Goal: Download file/media

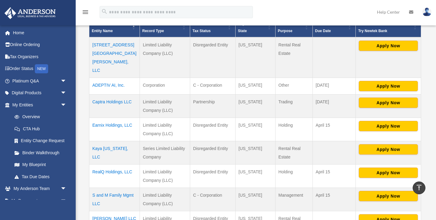
scroll to position [150, 0]
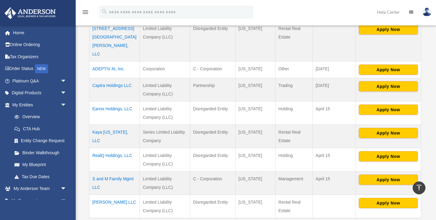
drag, startPoint x: 103, startPoint y: 171, endPoint x: 91, endPoint y: 160, distance: 16.5
click at [91, 171] on td "S and M Family Mgmt LLC" at bounding box center [114, 182] width 51 height 23
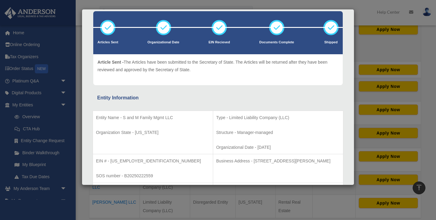
scroll to position [32, 0]
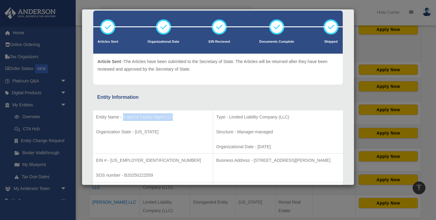
drag, startPoint x: 123, startPoint y: 116, endPoint x: 175, endPoint y: 115, distance: 51.8
click at [175, 115] on p "Entity Name - S and M Family Mgmt LLC" at bounding box center [153, 117] width 114 height 8
copy p "S and M Family Mgmt LLC"
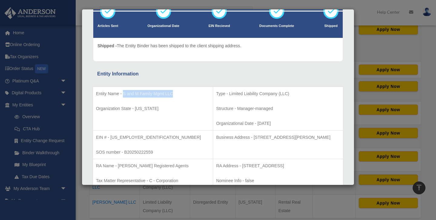
scroll to position [55, 0]
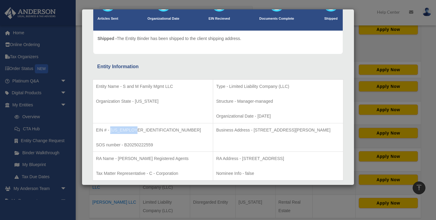
drag, startPoint x: 135, startPoint y: 129, endPoint x: 111, endPoint y: 129, distance: 24.2
click at [111, 129] on p "EIN # - 39-3396624" at bounding box center [153, 130] width 114 height 8
copy p "39-3396624"
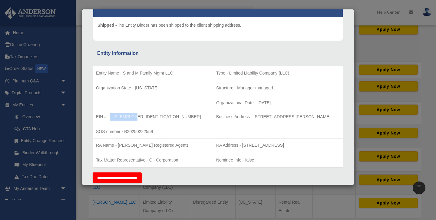
scroll to position [73, 0]
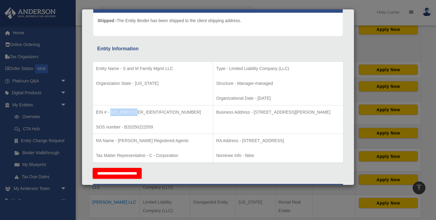
drag, startPoint x: 212, startPoint y: 140, endPoint x: 338, endPoint y: 139, distance: 125.9
click at [338, 139] on p "RA Address - 23 Corporate Plaza Drive, Suite 150-88, Newport Beach, CA 92660" at bounding box center [278, 141] width 124 height 8
copy p "23 Corporate Plaza Drive, Suite 150-88, Newport Beach, CA 92660"
click at [256, 126] on td "Business Address - 3225 McLeod Dr, Suite 100, Las Vegas, NV 89121" at bounding box center [278, 119] width 130 height 29
drag, startPoint x: 223, startPoint y: 110, endPoint x: 228, endPoint y: 110, distance: 4.5
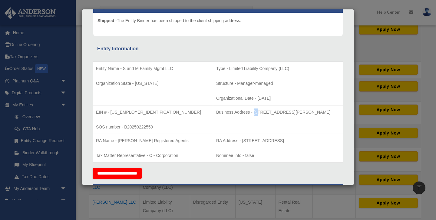
click at [228, 110] on p "Business Address - 3225 McLeod Dr, Suite 100, Las Vegas, NV 89121" at bounding box center [278, 112] width 124 height 8
click at [224, 128] on td "Business Address - 3225 McLeod Dr, Suite 100, Las Vegas, NV 89121" at bounding box center [278, 119] width 130 height 29
drag, startPoint x: 212, startPoint y: 140, endPoint x: 338, endPoint y: 143, distance: 126.3
click at [338, 143] on p "RA Address - 23 Corporate Plaza Drive, Suite 150-88, Newport Beach, CA 92660" at bounding box center [278, 141] width 124 height 8
copy p "23 Corporate Plaza Drive, Suite 150-88, Newport Beach, CA 92660"
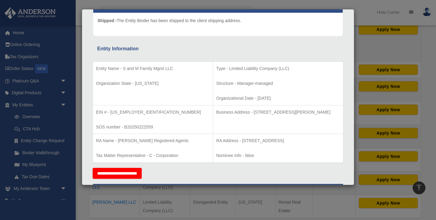
scroll to position [0, 0]
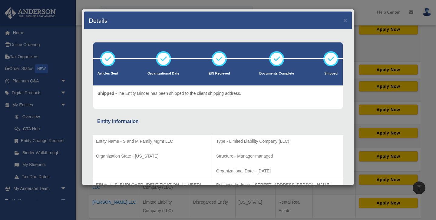
click at [344, 15] on div "Details ×" at bounding box center [218, 21] width 268 height 18
click at [344, 21] on button "×" at bounding box center [345, 20] width 4 height 6
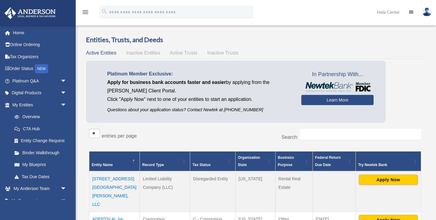
click at [144, 53] on span "Inactive Entities" at bounding box center [143, 52] width 34 height 5
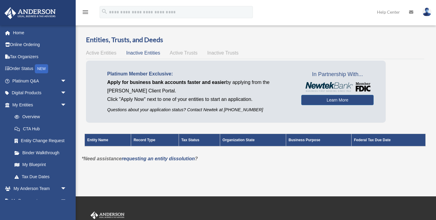
click at [179, 52] on span "Active Trusts" at bounding box center [184, 52] width 28 height 5
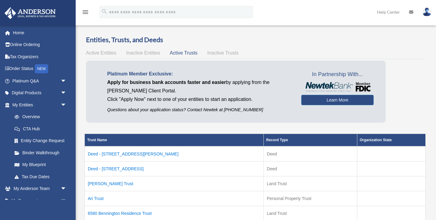
click at [222, 51] on span "Inactive Trusts" at bounding box center [222, 52] width 31 height 5
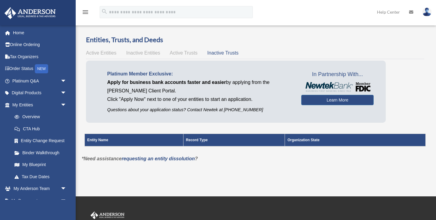
click at [193, 53] on span "Active Trusts" at bounding box center [184, 52] width 28 height 5
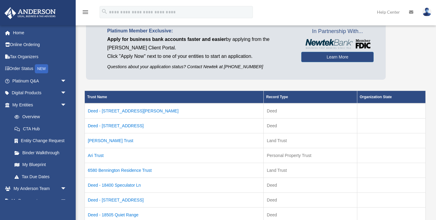
scroll to position [44, 0]
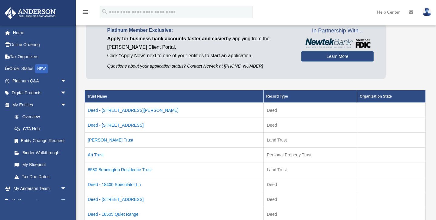
click at [129, 111] on td "Deed - [STREET_ADDRESS][PERSON_NAME]" at bounding box center [174, 110] width 179 height 15
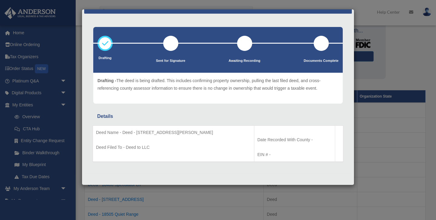
scroll to position [0, 0]
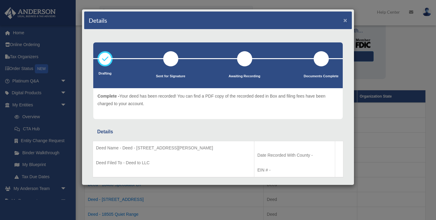
click at [345, 21] on button "×" at bounding box center [345, 20] width 4 height 6
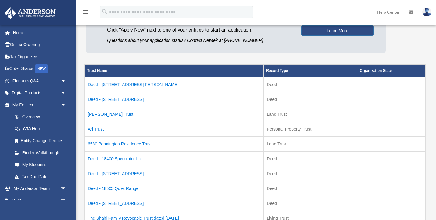
scroll to position [70, 0]
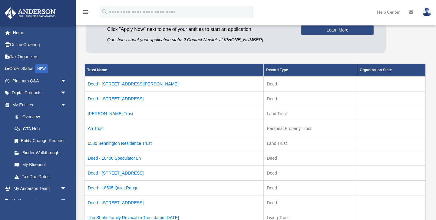
click at [133, 100] on td "Deed - [STREET_ADDRESS]" at bounding box center [174, 98] width 179 height 15
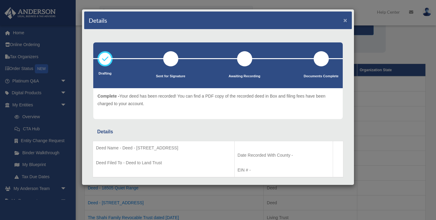
click at [346, 20] on button "×" at bounding box center [345, 20] width 4 height 6
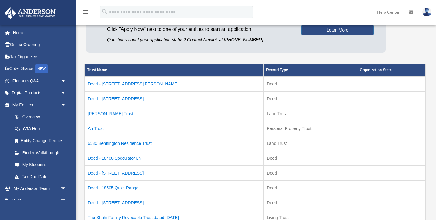
click at [99, 113] on td "[PERSON_NAME] Trust" at bounding box center [174, 113] width 179 height 15
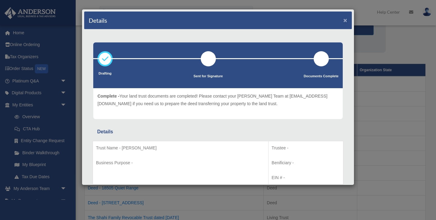
click at [346, 22] on button "×" at bounding box center [345, 20] width 4 height 6
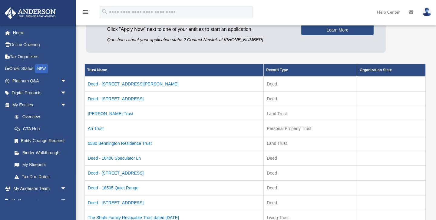
click at [133, 142] on td "6580 Bennington Residence Trust" at bounding box center [174, 143] width 179 height 15
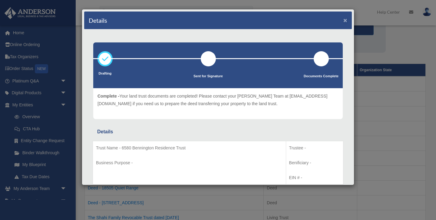
click at [345, 21] on button "×" at bounding box center [345, 20] width 4 height 6
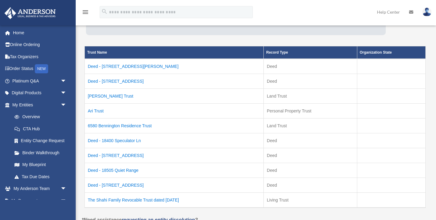
scroll to position [88, 0]
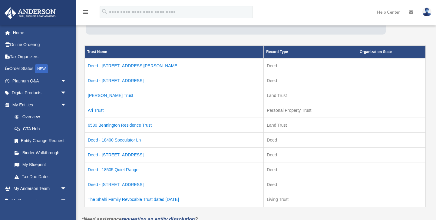
click at [130, 140] on td "Deed - 18400 Speculator Ln" at bounding box center [174, 140] width 179 height 15
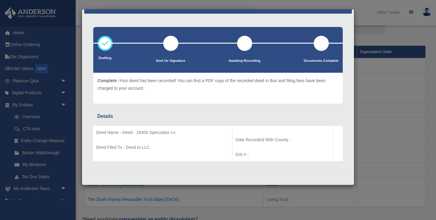
scroll to position [0, 0]
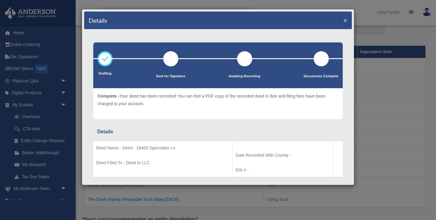
click at [347, 21] on button "×" at bounding box center [345, 20] width 4 height 6
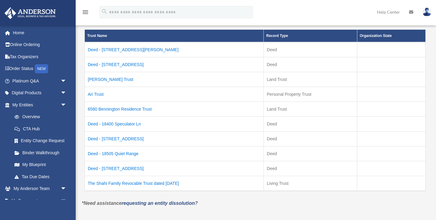
scroll to position [104, 0]
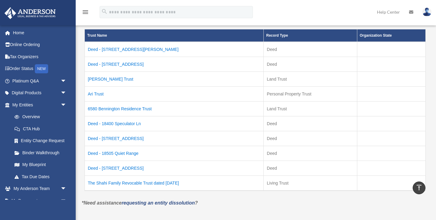
click at [179, 183] on td "The Shahi Family Revocable Trust dated [DATE]" at bounding box center [174, 183] width 179 height 15
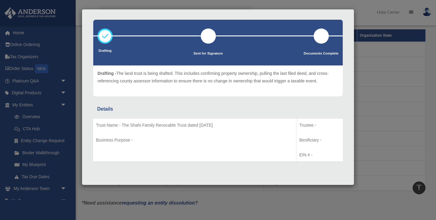
scroll to position [0, 0]
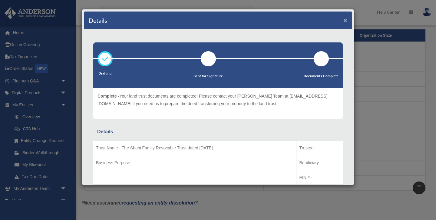
click at [343, 22] on button "×" at bounding box center [345, 20] width 4 height 6
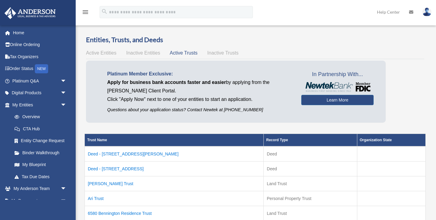
click at [105, 54] on span "Active Entities" at bounding box center [101, 52] width 30 height 5
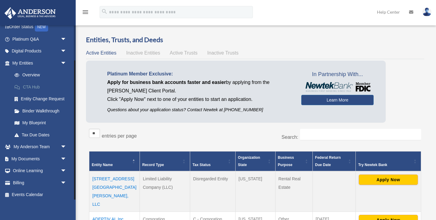
scroll to position [44, 0]
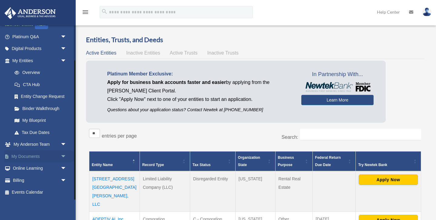
click at [41, 158] on link "My Documents arrow_drop_down" at bounding box center [39, 156] width 71 height 12
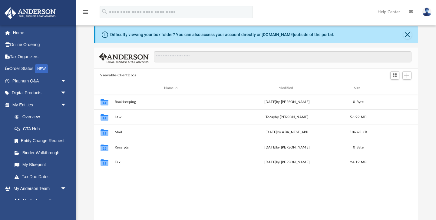
scroll to position [9, 0]
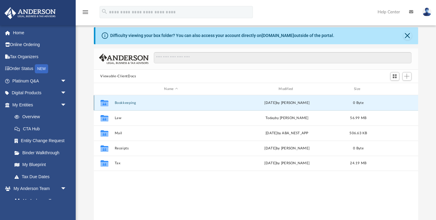
click at [123, 102] on button "Bookkeeping" at bounding box center [170, 103] width 113 height 4
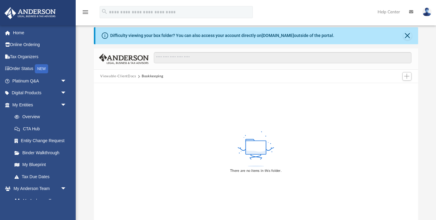
click at [119, 76] on button "Viewable-ClientDocs" at bounding box center [118, 76] width 36 height 5
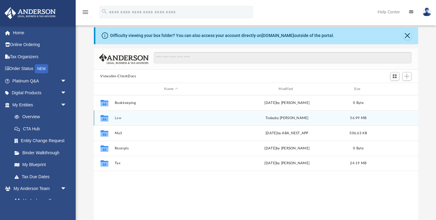
scroll to position [137, 324]
click at [118, 118] on button "Law" at bounding box center [170, 118] width 113 height 4
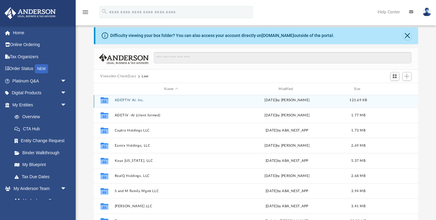
scroll to position [0, 0]
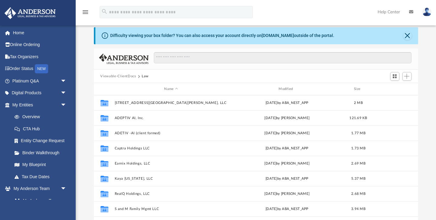
click at [125, 74] on button "Viewable-ClientDocs" at bounding box center [118, 76] width 36 height 5
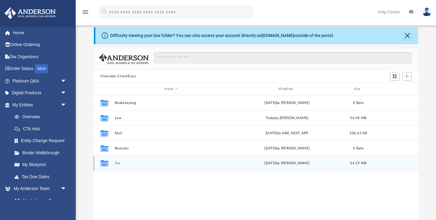
click at [116, 163] on button "Tax" at bounding box center [170, 163] width 113 height 4
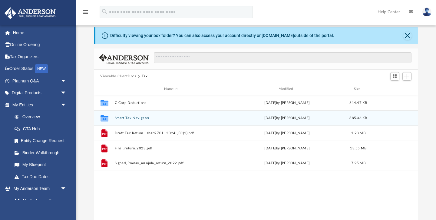
click at [133, 117] on button "Smart Tax Navigator" at bounding box center [170, 118] width 113 height 4
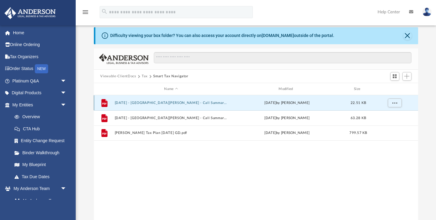
click at [194, 103] on button "2025-01-08 - Shahi, Pranav - Call Summary George D.pdf" at bounding box center [170, 103] width 113 height 4
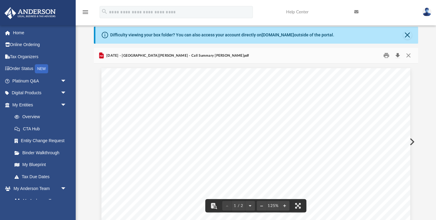
click at [398, 55] on button "Download" at bounding box center [397, 55] width 11 height 9
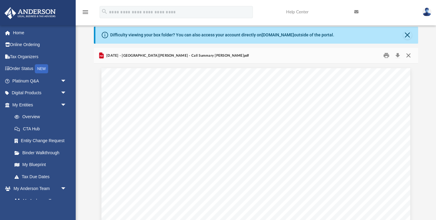
click at [408, 53] on button "Close" at bounding box center [408, 55] width 11 height 9
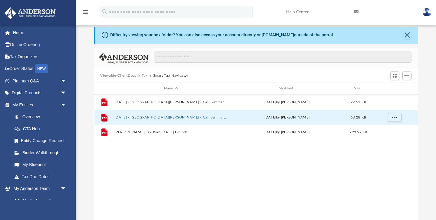
click at [196, 115] on button "2025-09-03 - Shahi, Pranav - Call Summary George D.pdf" at bounding box center [170, 117] width 113 height 4
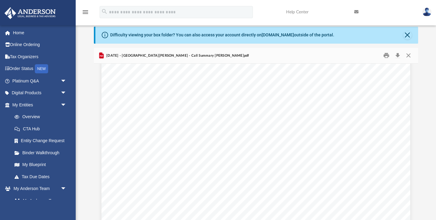
scroll to position [54, 0]
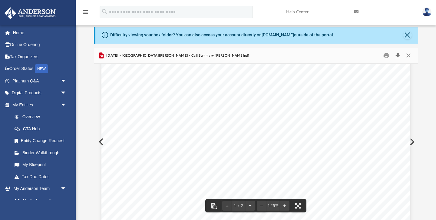
click at [398, 54] on button "Download" at bounding box center [397, 55] width 11 height 9
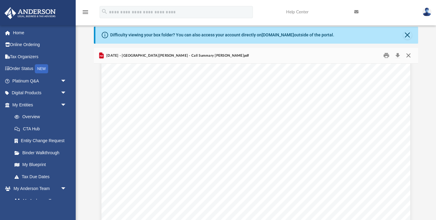
click at [408, 56] on button "Close" at bounding box center [408, 55] width 11 height 9
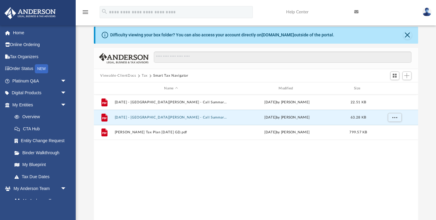
click at [144, 75] on button "Tax" at bounding box center [145, 75] width 6 height 5
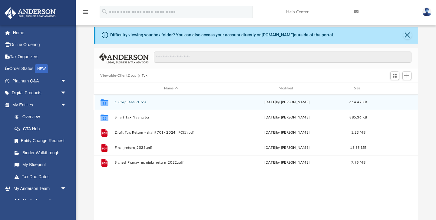
click at [139, 100] on button "C Corp Deductions" at bounding box center [170, 102] width 113 height 4
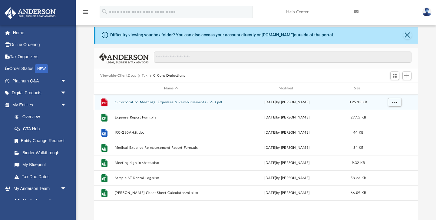
click at [199, 100] on button "C-Corporation Meetings, Expenses & Reimbursements - V-3.pdf" at bounding box center [170, 102] width 113 height 4
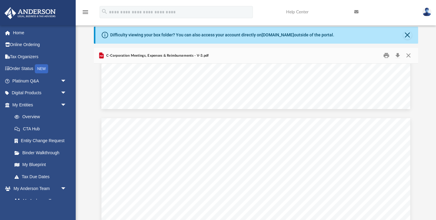
scroll to position [212, 0]
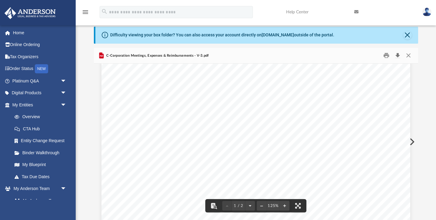
click at [395, 55] on button "Download" at bounding box center [397, 55] width 11 height 9
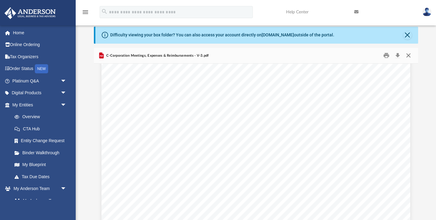
click at [409, 52] on button "Close" at bounding box center [408, 55] width 11 height 9
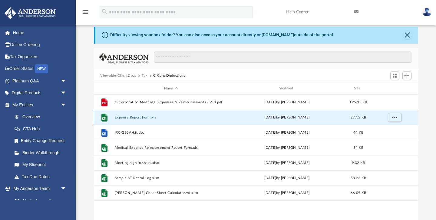
click at [146, 117] on button "Expense Report Form.xls" at bounding box center [170, 117] width 113 height 4
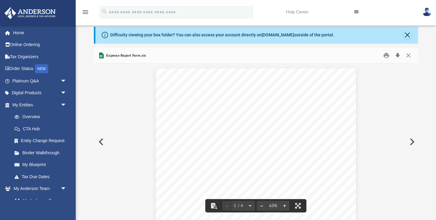
click at [397, 54] on button "Download" at bounding box center [397, 55] width 11 height 9
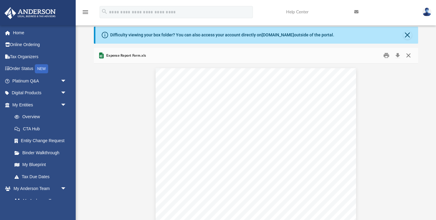
click at [410, 55] on button "Close" at bounding box center [408, 55] width 11 height 9
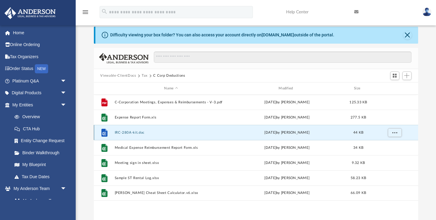
click at [136, 132] on button "IRC-280A-kit.doc" at bounding box center [170, 132] width 113 height 4
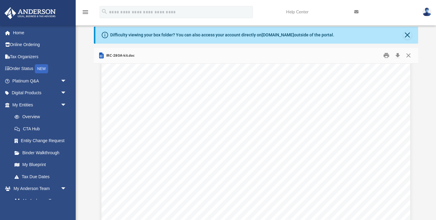
scroll to position [30, 0]
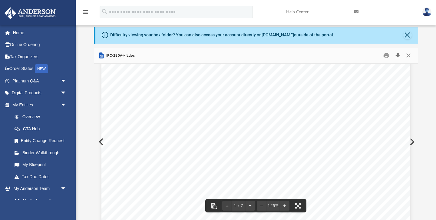
click at [397, 54] on button "Download" at bounding box center [397, 55] width 11 height 9
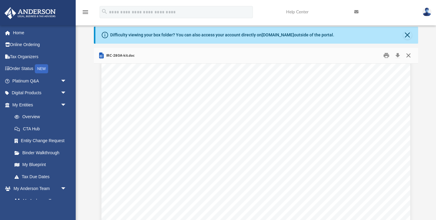
click at [407, 55] on button "Close" at bounding box center [408, 55] width 11 height 9
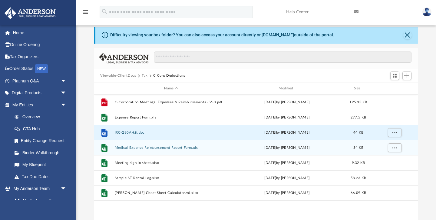
click at [150, 146] on button "Medical Expense Reimbursement Report Form.xls" at bounding box center [170, 148] width 113 height 4
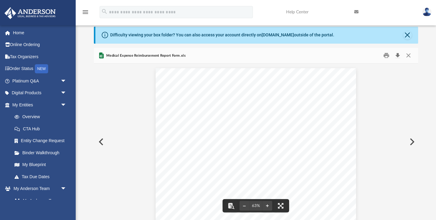
click at [398, 54] on button "Download" at bounding box center [397, 55] width 11 height 9
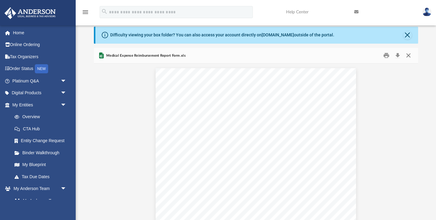
click at [408, 55] on button "Close" at bounding box center [408, 55] width 11 height 9
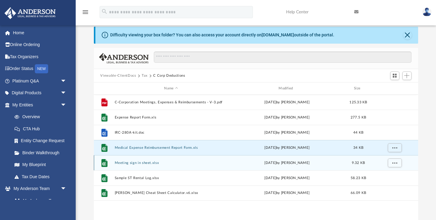
click at [143, 162] on button "Meeting sign in sheet.xlsx" at bounding box center [170, 163] width 113 height 4
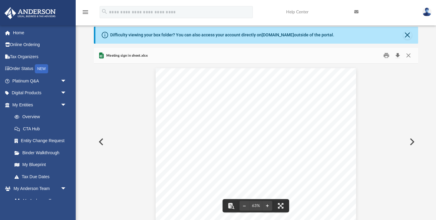
click at [399, 54] on button "Download" at bounding box center [397, 55] width 11 height 9
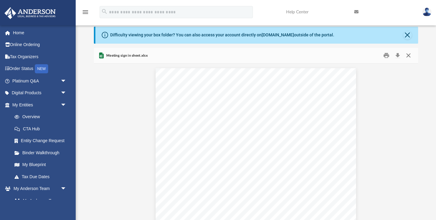
click at [409, 57] on button "Close" at bounding box center [408, 55] width 11 height 9
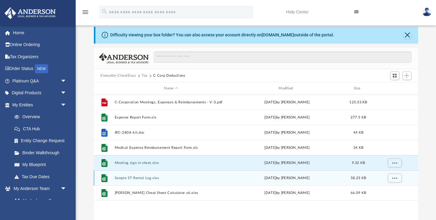
click at [130, 177] on button "Sample ST Rental Log.xlsx" at bounding box center [170, 178] width 113 height 4
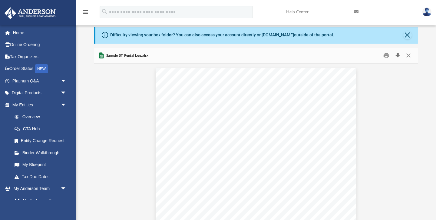
click at [399, 54] on button "Download" at bounding box center [397, 55] width 11 height 9
click at [409, 54] on button "Close" at bounding box center [408, 55] width 11 height 9
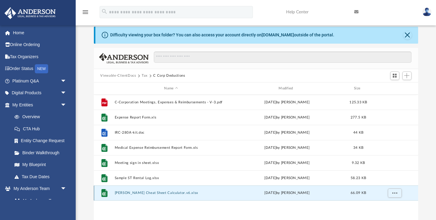
click at [144, 193] on button "Toby Cheat Sheet Calculator.v6.xlsx" at bounding box center [170, 193] width 113 height 4
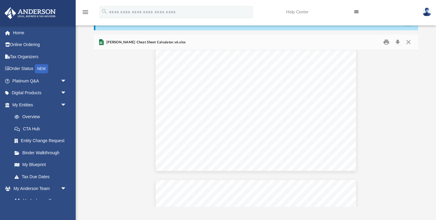
scroll to position [0, 0]
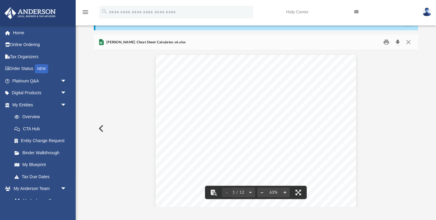
click at [398, 43] on button "Download" at bounding box center [397, 42] width 11 height 9
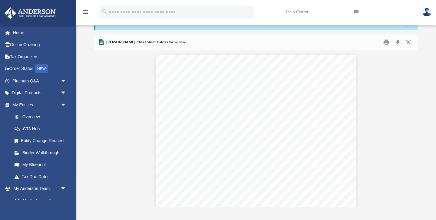
click at [409, 43] on button "Close" at bounding box center [408, 42] width 11 height 9
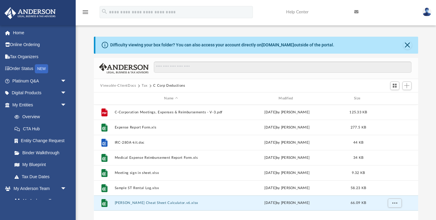
click at [143, 84] on button "Tax" at bounding box center [145, 85] width 6 height 5
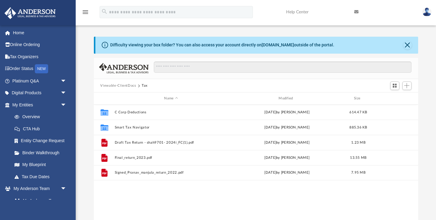
click at [127, 85] on button "Viewable-ClientDocs" at bounding box center [118, 85] width 36 height 5
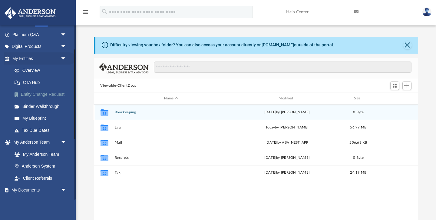
scroll to position [48, 0]
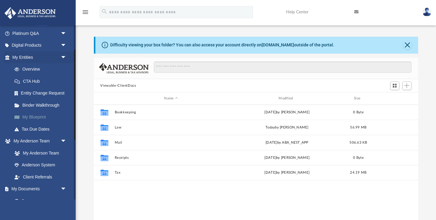
click at [38, 117] on link "My Blueprint" at bounding box center [41, 117] width 67 height 12
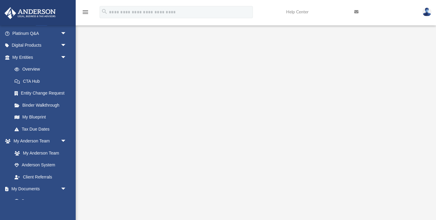
scroll to position [30, 0]
click at [33, 70] on link "Overview" at bounding box center [41, 69] width 67 height 12
